Goal: Task Accomplishment & Management: Use online tool/utility

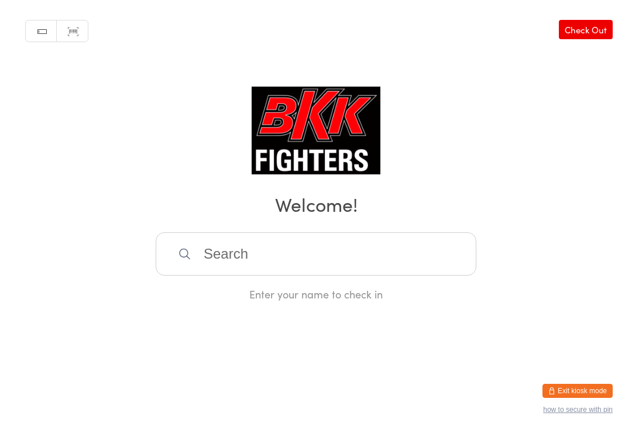
click at [287, 238] on input "search" at bounding box center [316, 253] width 321 height 43
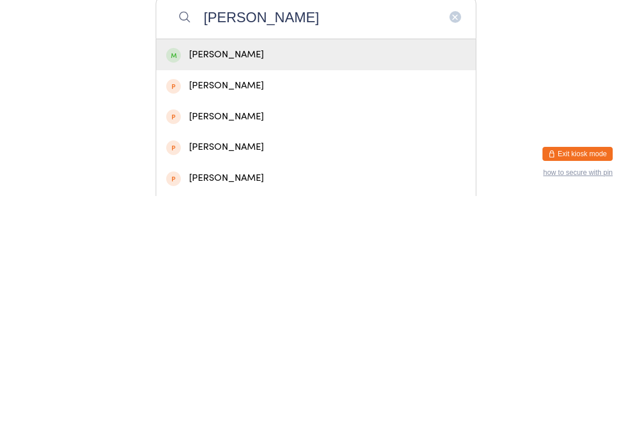
type input "[PERSON_NAME]"
click at [231, 284] on div "[PERSON_NAME]" at bounding box center [316, 292] width 300 height 16
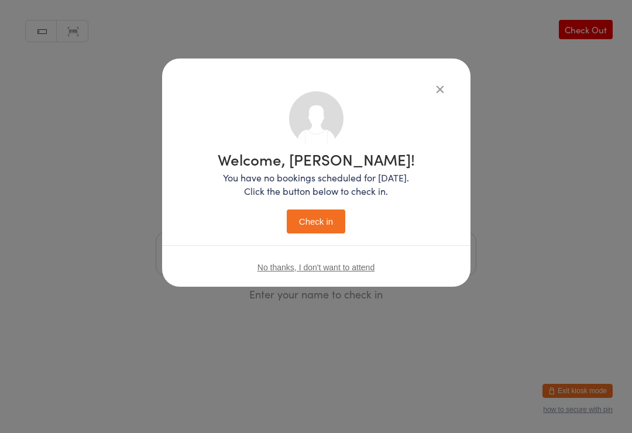
click at [323, 221] on button "Check in" at bounding box center [316, 221] width 59 height 24
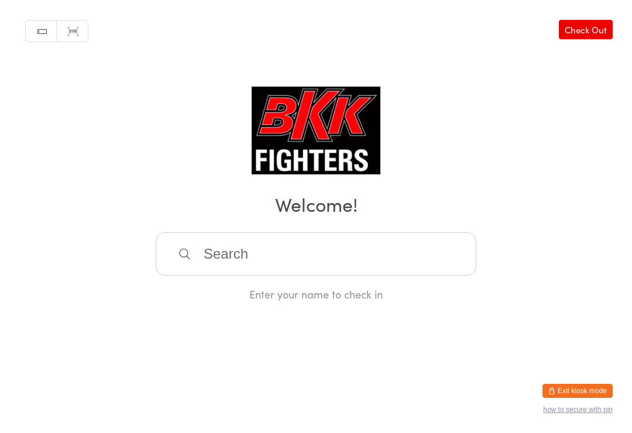
click at [246, 261] on input "search" at bounding box center [316, 253] width 321 height 43
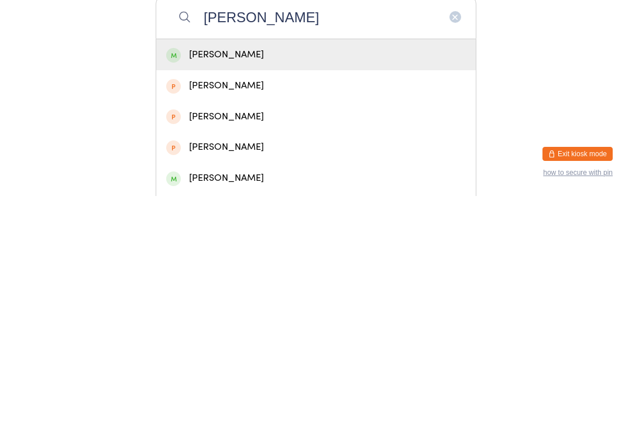
type input "[PERSON_NAME]"
click at [218, 284] on div "[PERSON_NAME]" at bounding box center [316, 292] width 300 height 16
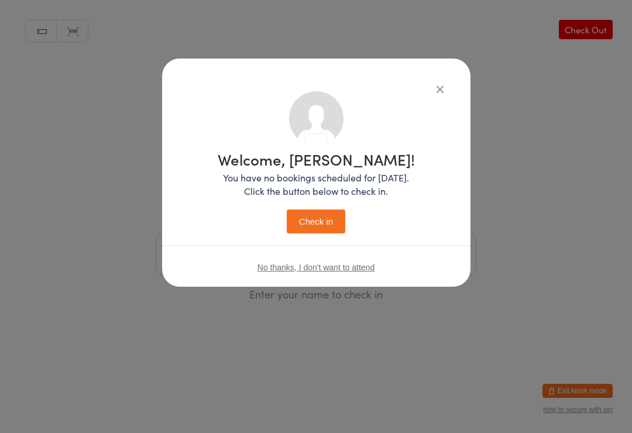
click at [318, 215] on button "Check in" at bounding box center [316, 221] width 59 height 24
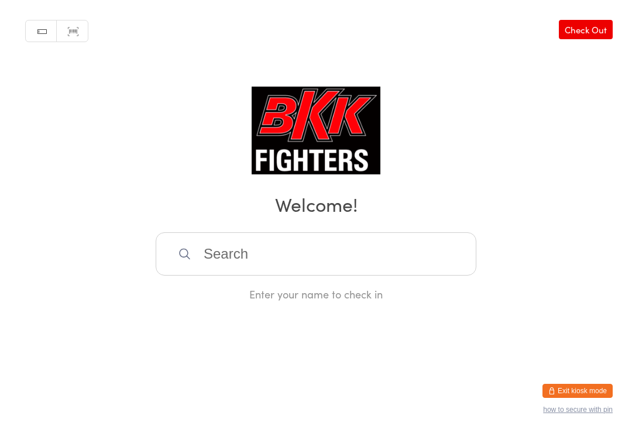
click at [245, 248] on input "search" at bounding box center [316, 253] width 321 height 43
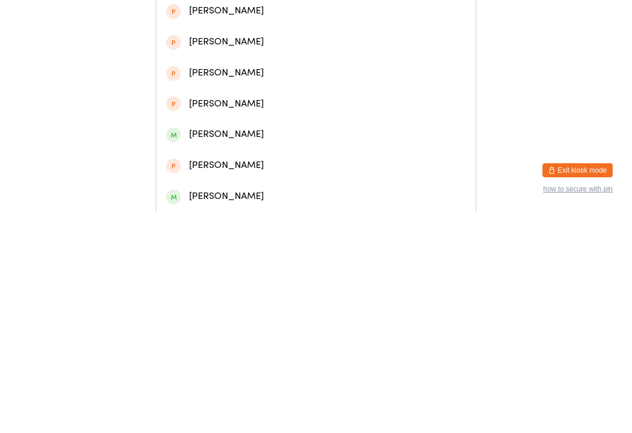
scroll to position [167, 0]
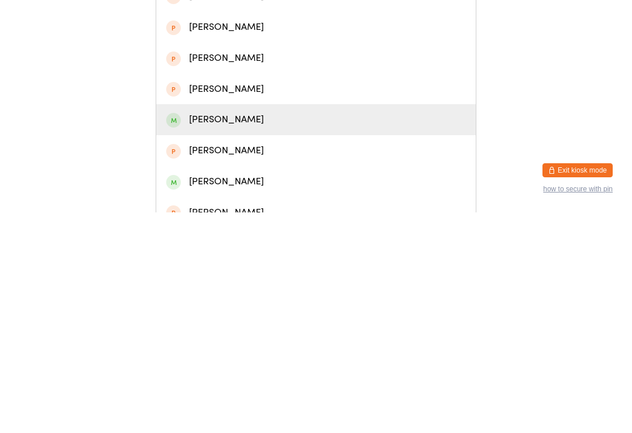
type input "Zac"
click at [295, 332] on div "[PERSON_NAME]" at bounding box center [316, 340] width 300 height 16
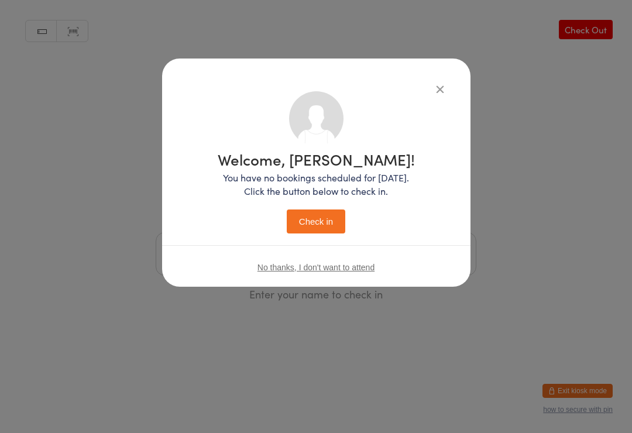
click at [341, 224] on button "Check in" at bounding box center [316, 221] width 59 height 24
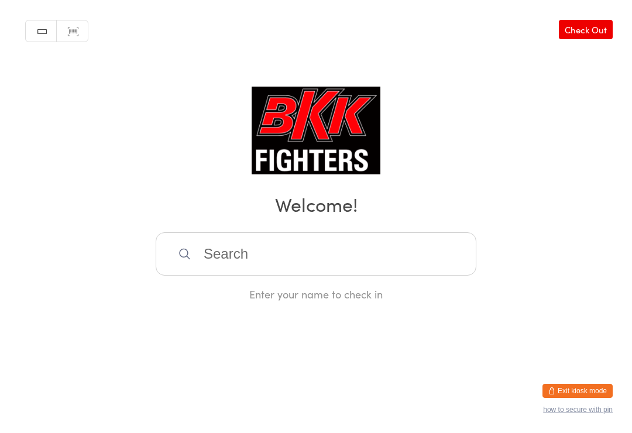
click at [296, 268] on input "search" at bounding box center [316, 253] width 321 height 43
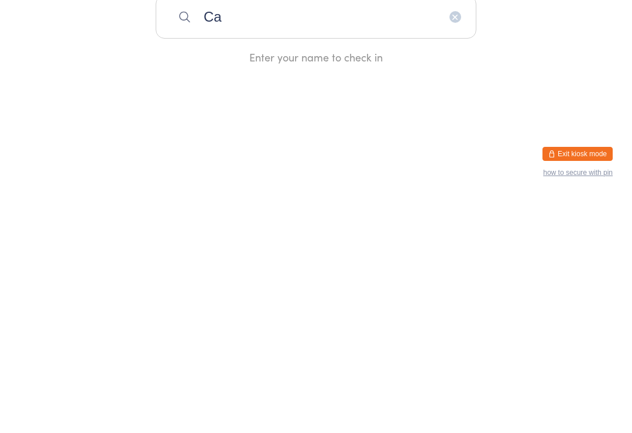
type input "C"
click at [267, 232] on input "search" at bounding box center [316, 253] width 321 height 43
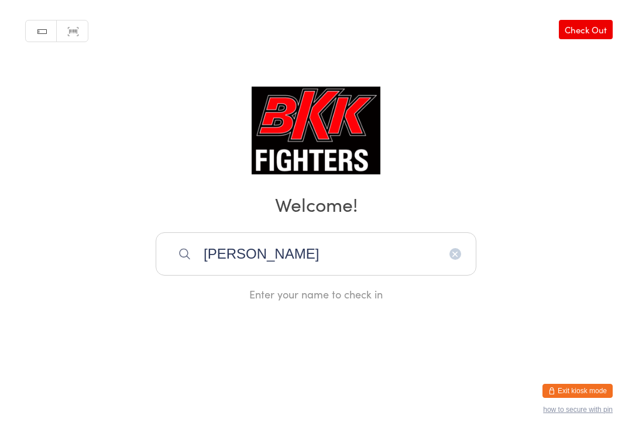
click at [376, 259] on input "[PERSON_NAME]" at bounding box center [316, 253] width 321 height 43
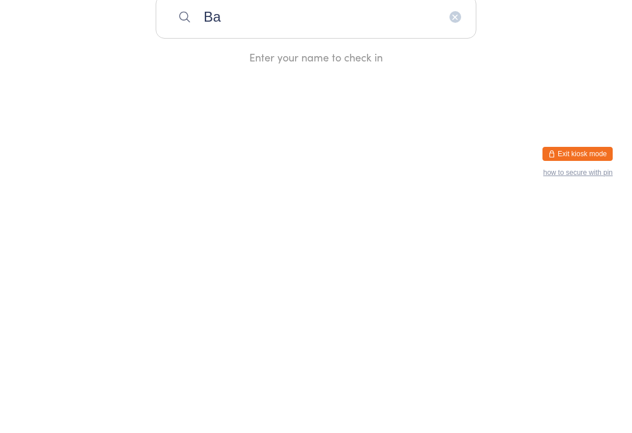
type input "B"
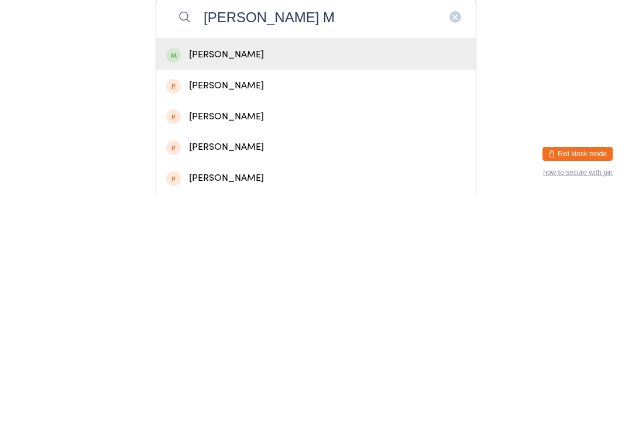
type input "[PERSON_NAME] M"
click at [319, 284] on div "[PERSON_NAME]" at bounding box center [316, 292] width 300 height 16
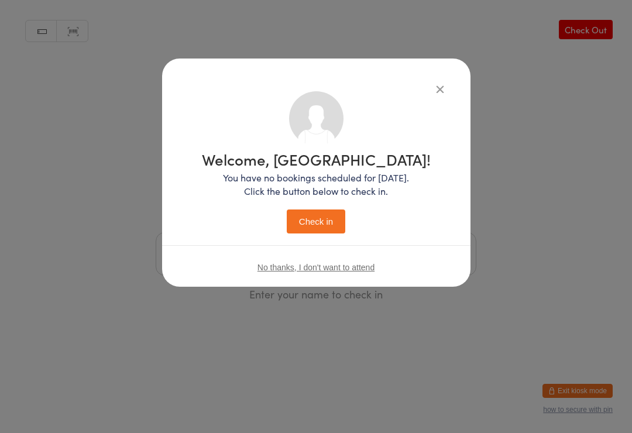
click at [332, 200] on div "Welcome, [GEOGRAPHIC_DATA]! You have no bookings scheduled for [DATE]. Click th…" at bounding box center [316, 193] width 229 height 82
click at [324, 233] on button "Check in" at bounding box center [316, 221] width 59 height 24
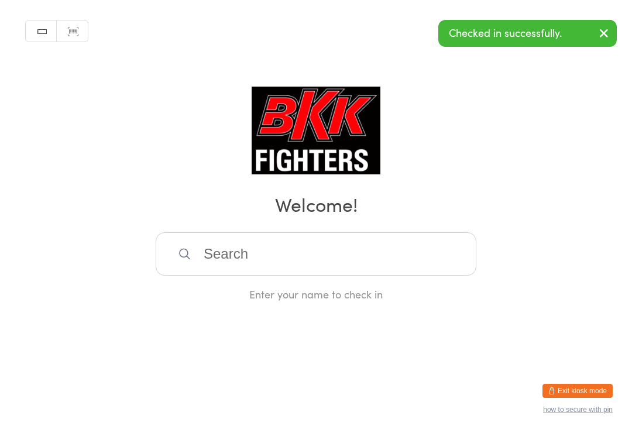
click at [429, 264] on input "search" at bounding box center [316, 253] width 321 height 43
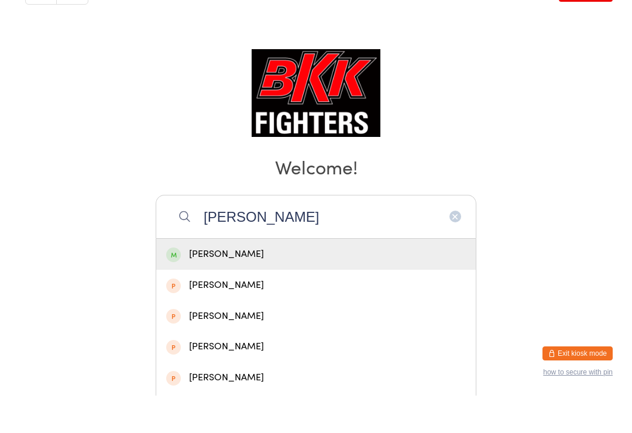
click at [112, 118] on div "Manual search Scanner input Check Out Welcome! [PERSON_NAME] [PERSON_NAME] [PER…" at bounding box center [316, 150] width 632 height 301
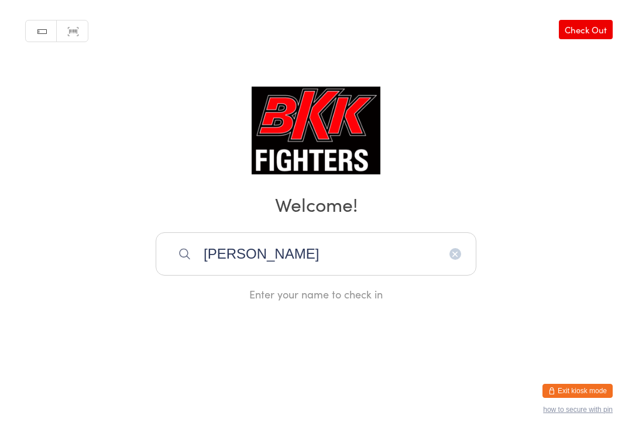
click at [318, 261] on input "[PERSON_NAME]" at bounding box center [316, 253] width 321 height 43
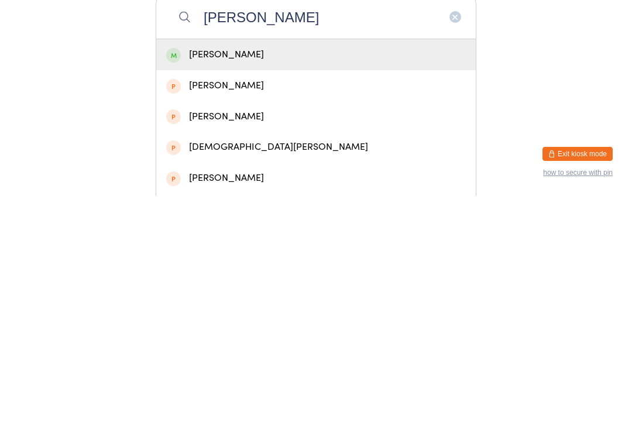
type input "[PERSON_NAME]"
click at [215, 284] on div "[PERSON_NAME]" at bounding box center [316, 292] width 300 height 16
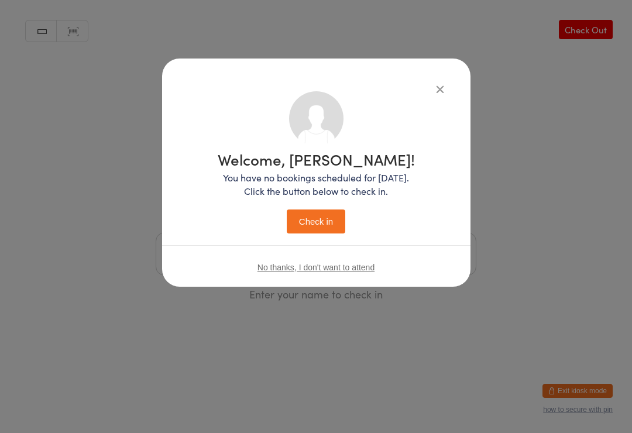
click at [311, 216] on button "Check in" at bounding box center [316, 221] width 59 height 24
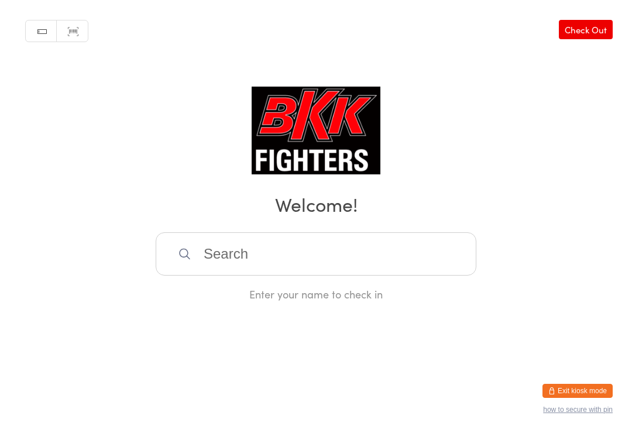
click at [333, 263] on input "search" at bounding box center [316, 253] width 321 height 43
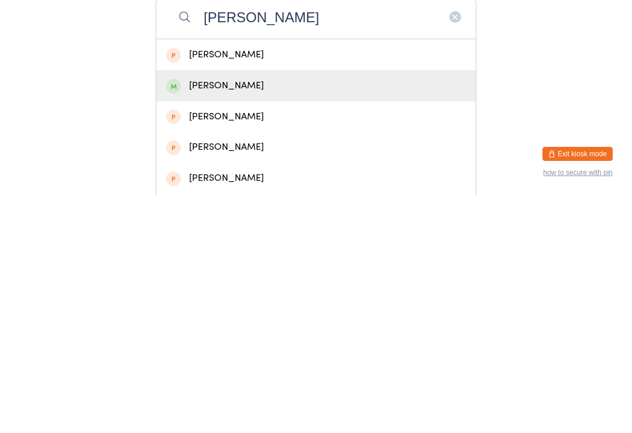
type input "[PERSON_NAME]"
click at [252, 315] on div "[PERSON_NAME]" at bounding box center [316, 323] width 300 height 16
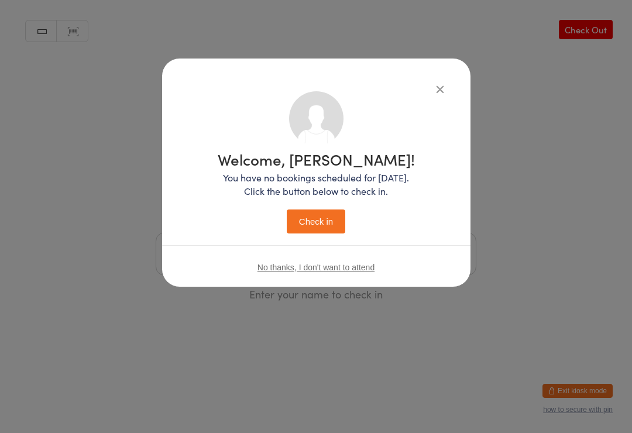
click at [323, 216] on button "Check in" at bounding box center [316, 221] width 59 height 24
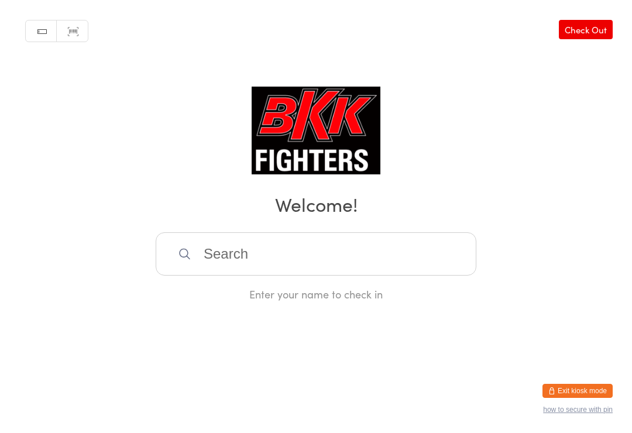
click at [218, 250] on input "search" at bounding box center [316, 253] width 321 height 43
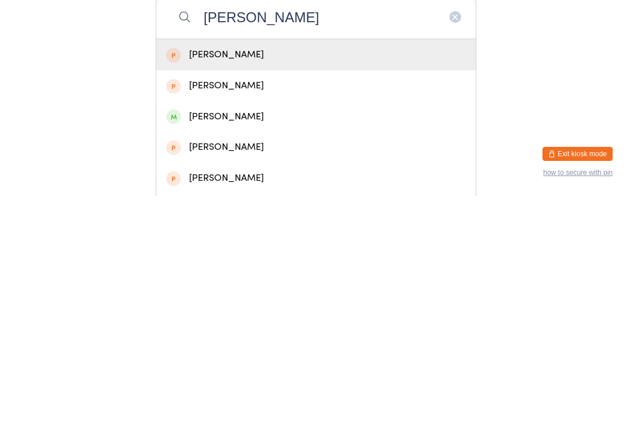
type input "[PERSON_NAME]"
click at [286, 284] on div "[PERSON_NAME]" at bounding box center [316, 292] width 300 height 16
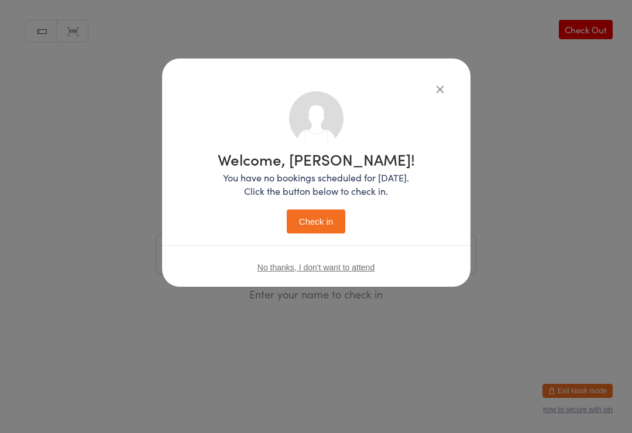
click at [325, 221] on button "Check in" at bounding box center [316, 221] width 59 height 24
